Goal: Information Seeking & Learning: Understand process/instructions

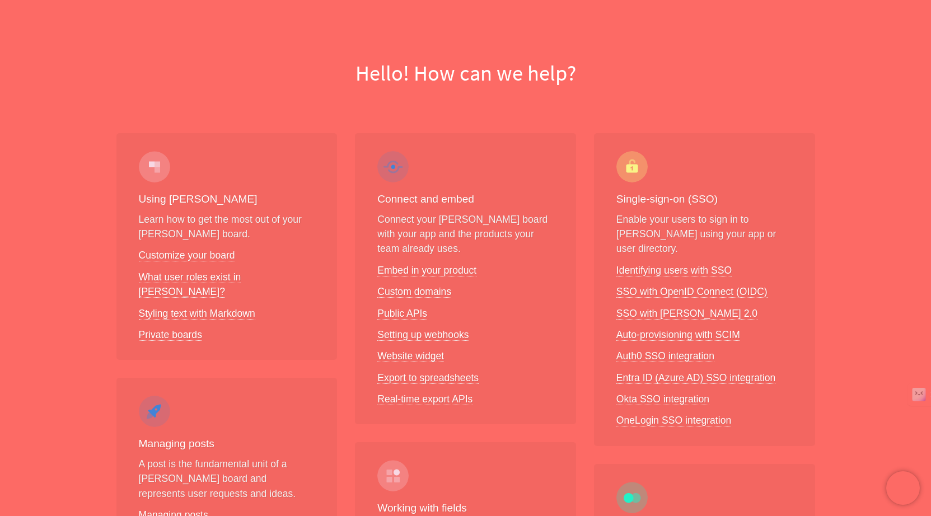
scroll to position [72, 0]
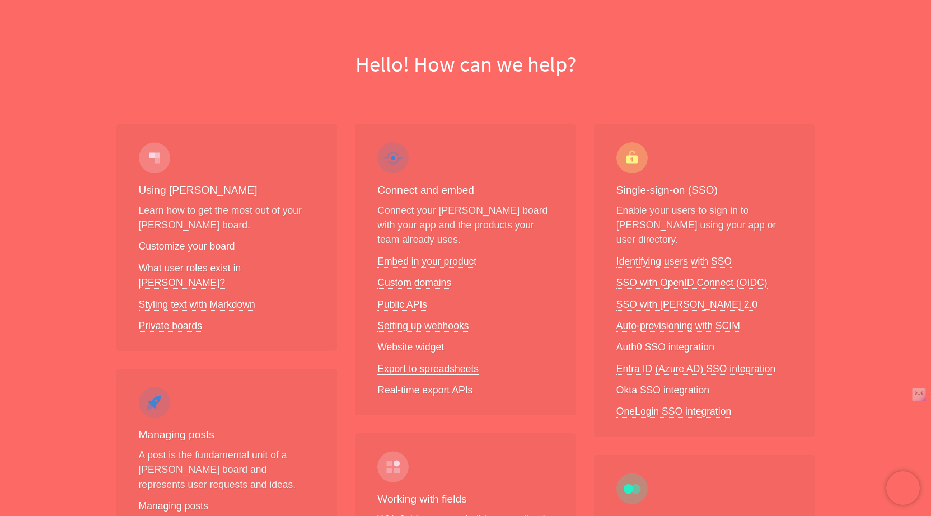
click at [407, 368] on link "Export to spreadsheets" at bounding box center [427, 369] width 101 height 12
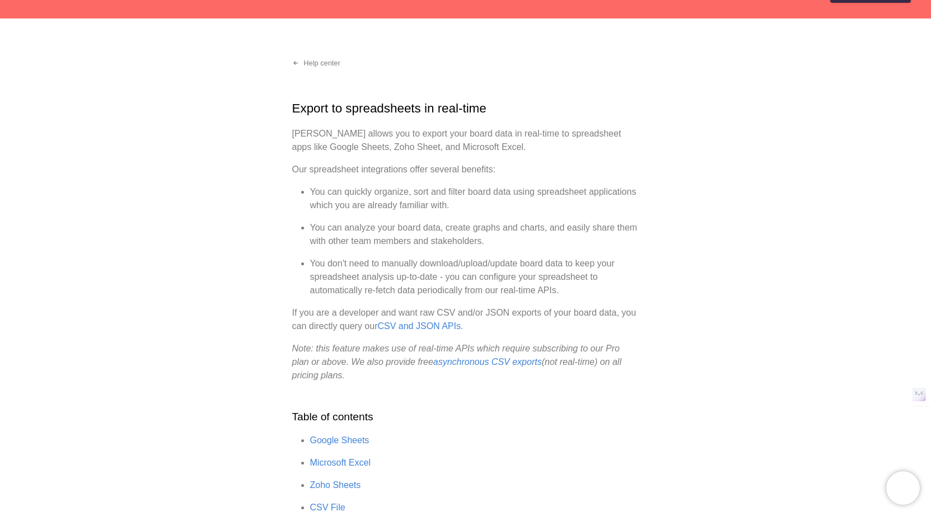
scroll to position [38, 0]
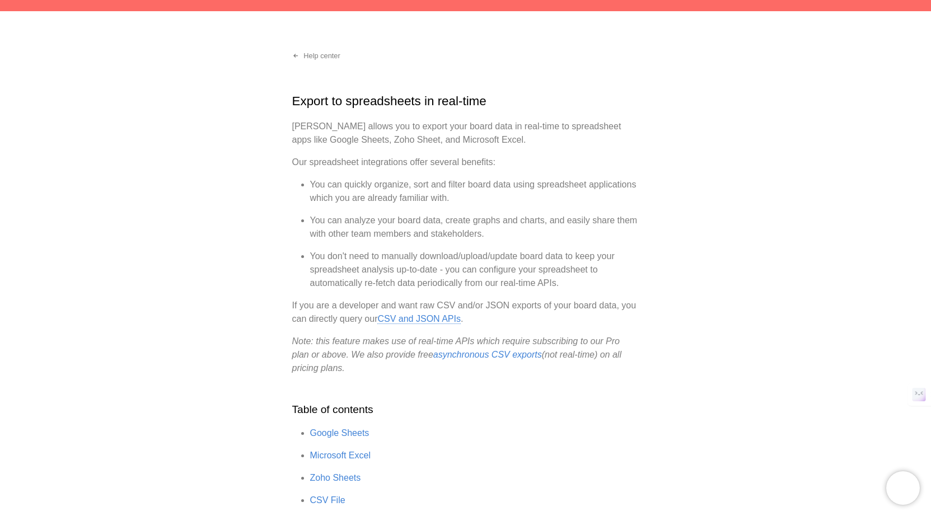
click at [446, 322] on link "CSV and JSON APIs" at bounding box center [418, 319] width 83 height 10
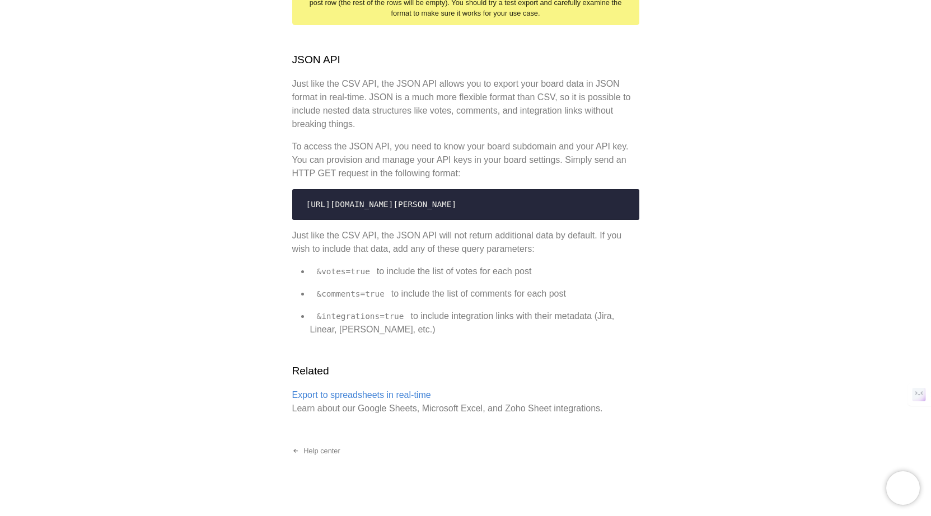
scroll to position [592, 0]
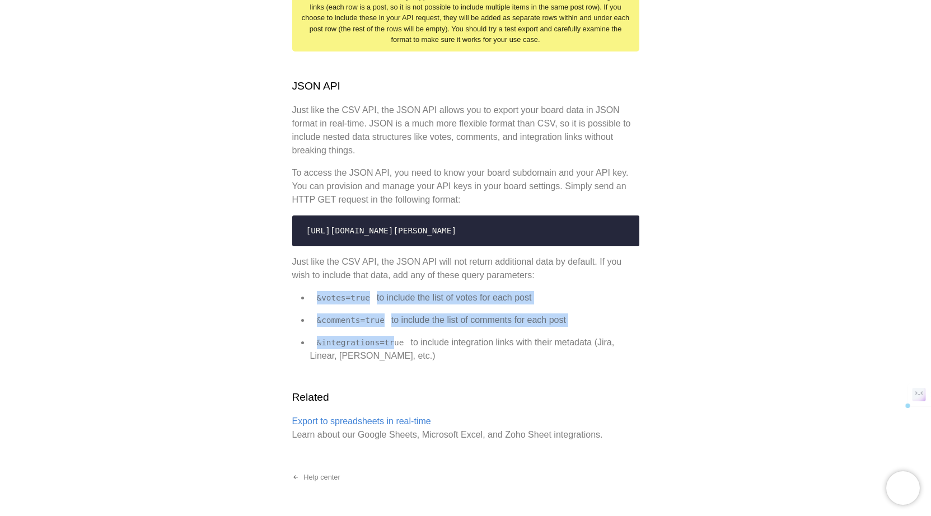
drag, startPoint x: 310, startPoint y: 276, endPoint x: 394, endPoint y: 336, distance: 103.1
click at [394, 336] on code "&integrations=true" at bounding box center [360, 343] width 101 height 18
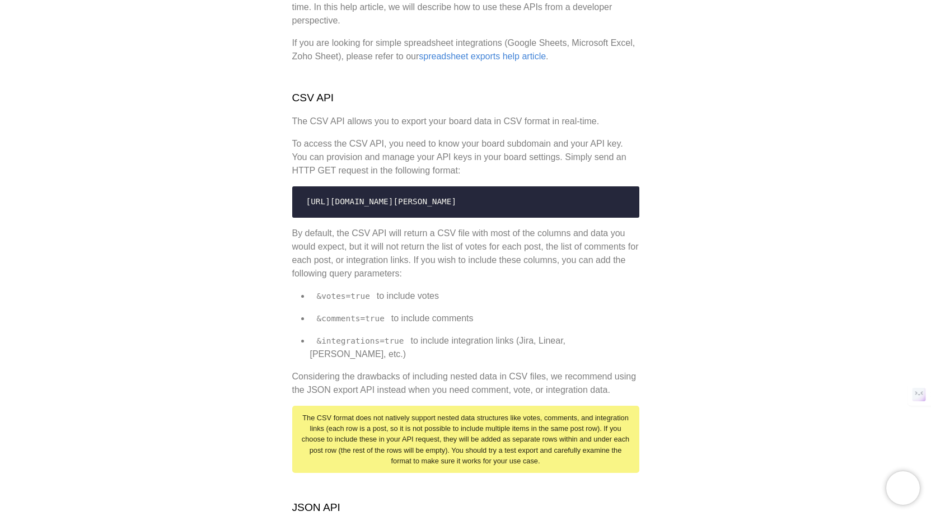
scroll to position [157, 0]
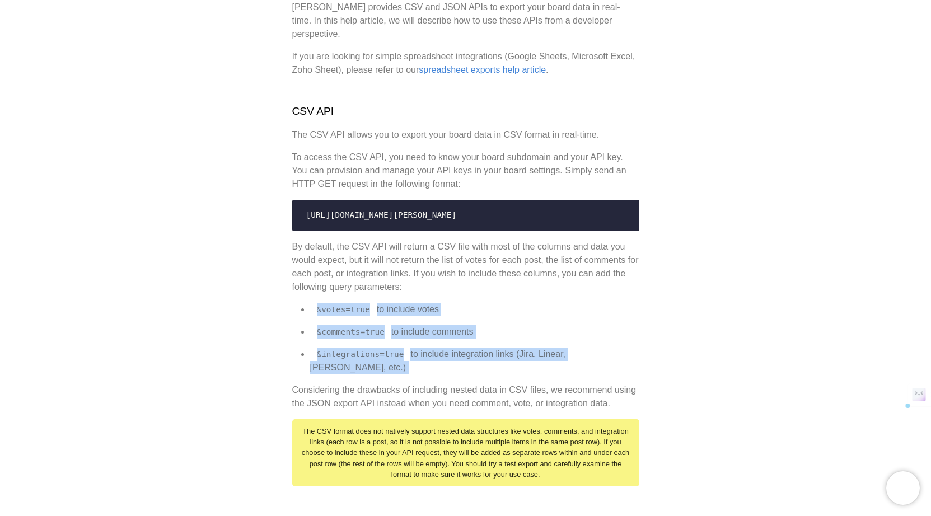
drag, startPoint x: 320, startPoint y: 285, endPoint x: 400, endPoint y: 349, distance: 101.9
click at [400, 350] on div "Export APIs Nolt provides CSV and JSON APIs to export your board data in real-t…" at bounding box center [465, 425] width 347 height 904
click at [400, 349] on code "&integrations=true" at bounding box center [360, 354] width 101 height 18
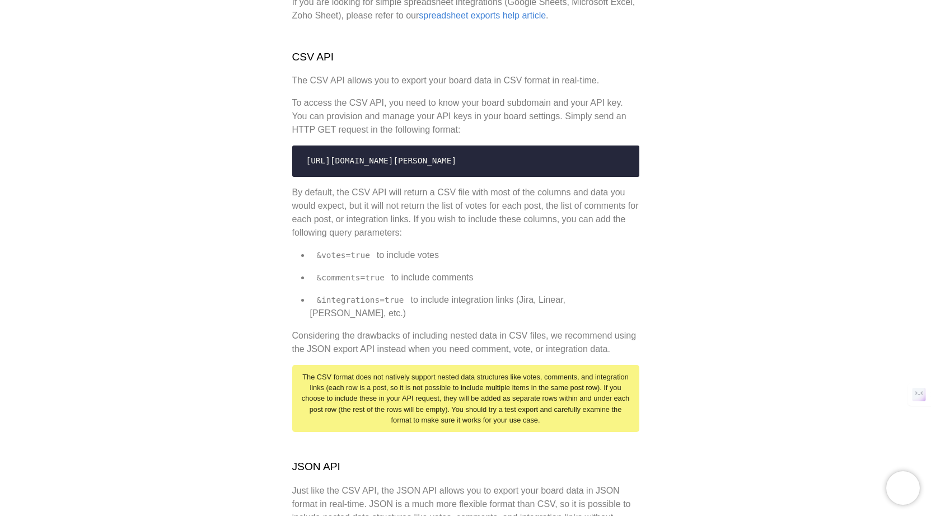
scroll to position [224, 0]
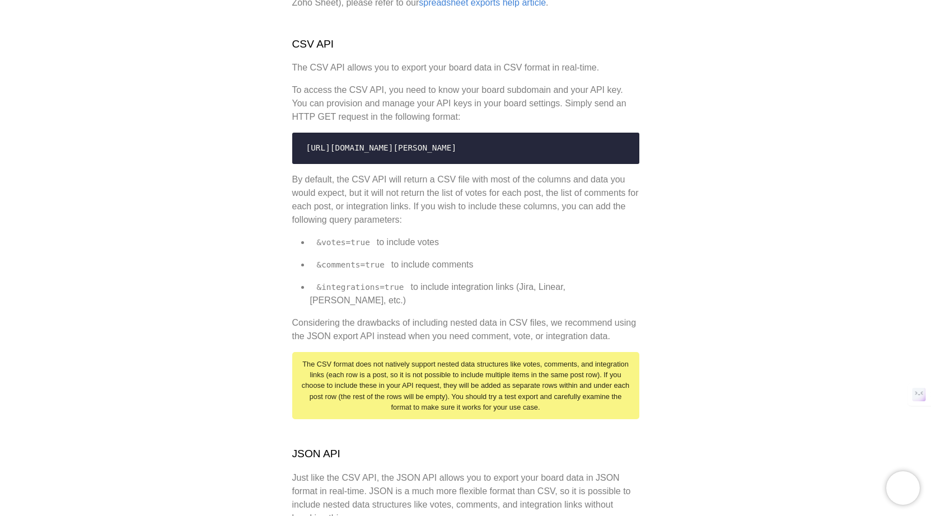
click at [326, 207] on p "By default, the CSV API will return a CSV file with most of the columns and dat…" at bounding box center [465, 200] width 347 height 54
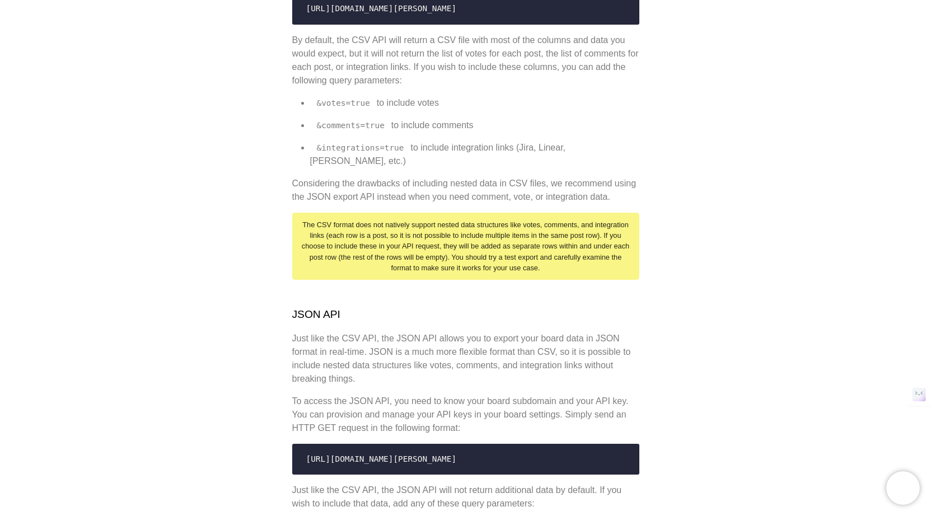
scroll to position [618, 0]
